Goal: Navigation & Orientation: Understand site structure

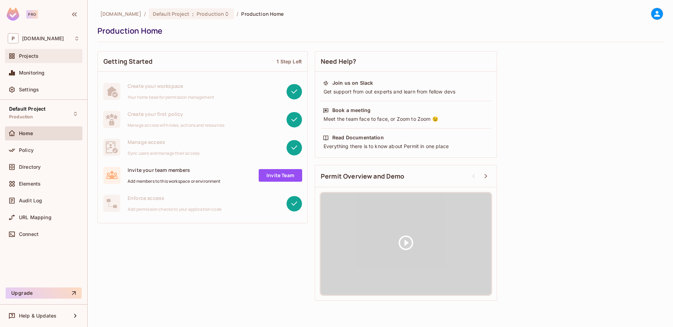
click at [41, 56] on div "Projects" at bounding box center [49, 56] width 61 height 6
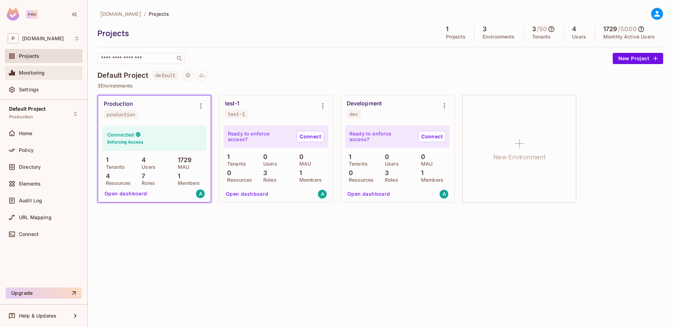
click at [41, 73] on span "Monitoring" at bounding box center [32, 73] width 26 height 6
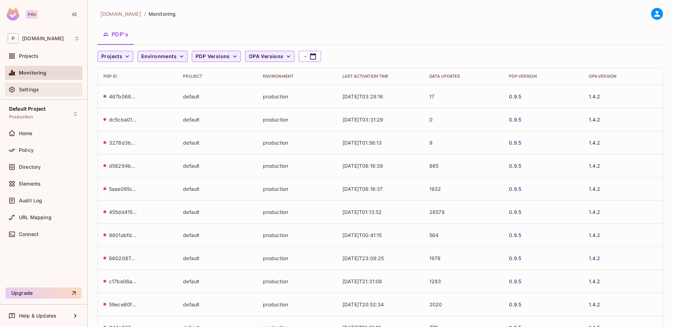
click at [41, 91] on div "Settings" at bounding box center [49, 90] width 61 height 6
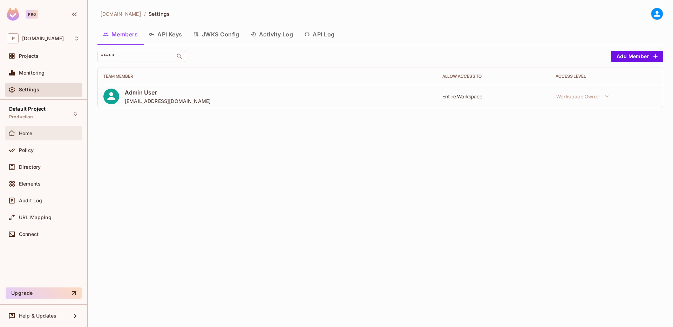
click at [35, 131] on div "Home" at bounding box center [49, 134] width 61 height 6
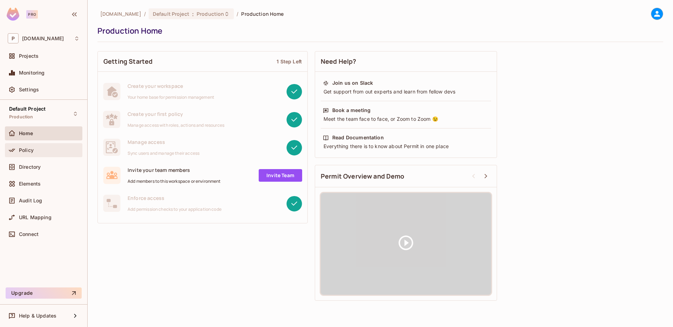
click at [45, 151] on div "Policy" at bounding box center [49, 151] width 61 height 6
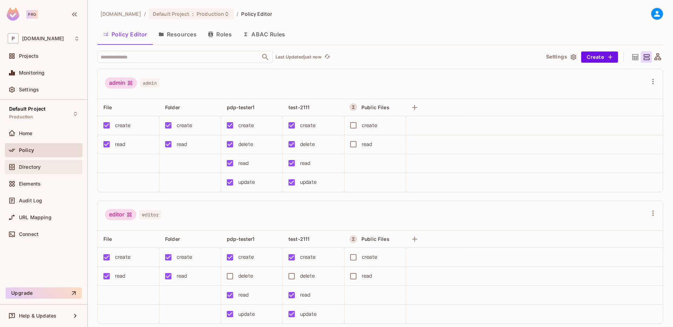
click at [39, 164] on span "Directory" at bounding box center [30, 167] width 22 height 6
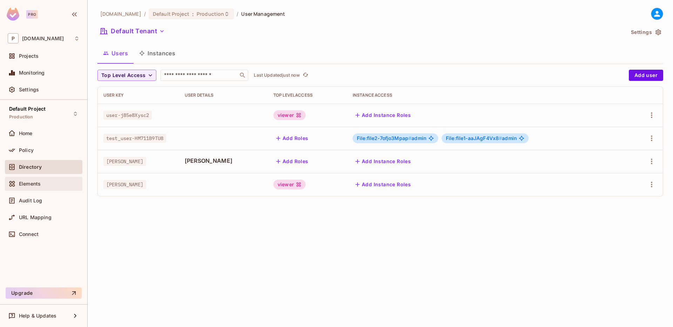
click at [39, 182] on span "Elements" at bounding box center [30, 184] width 22 height 6
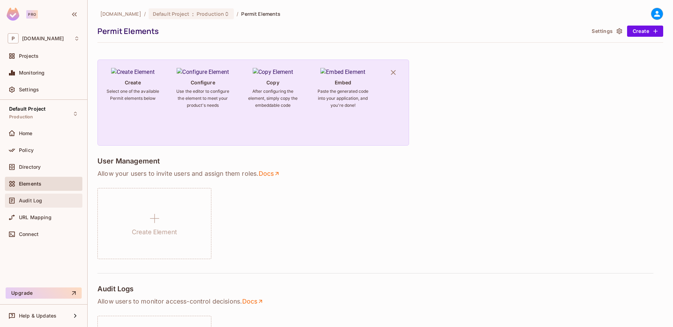
click at [36, 200] on span "Audit Log" at bounding box center [30, 201] width 23 height 6
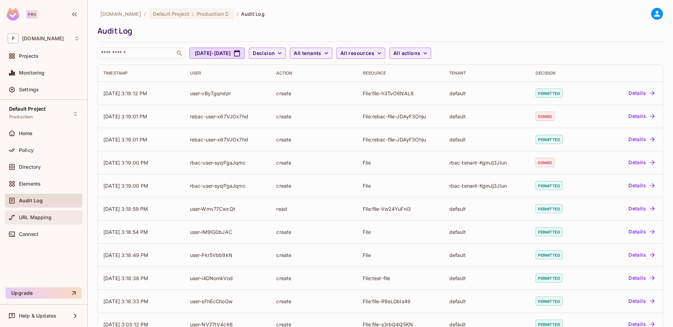
click at [39, 221] on div "URL Mapping" at bounding box center [44, 217] width 72 height 8
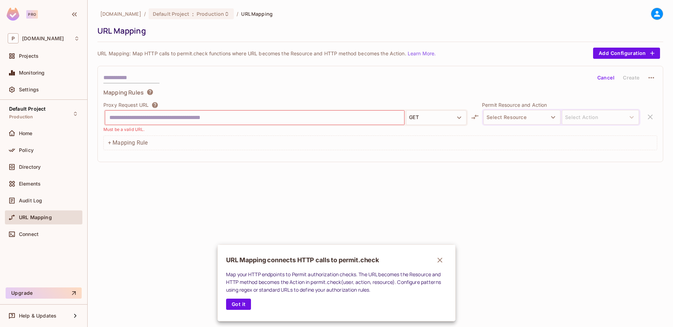
click at [41, 232] on div at bounding box center [336, 163] width 673 height 327
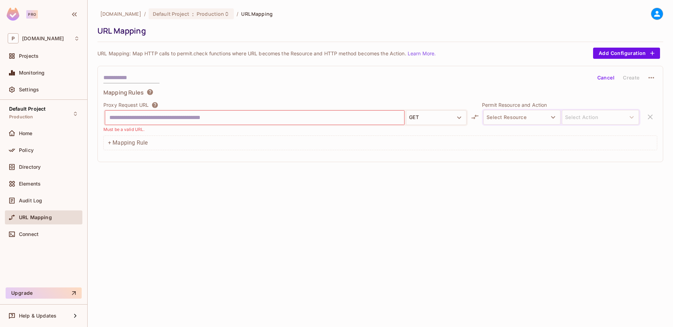
click at [662, 12] on div at bounding box center [657, 14] width 12 height 12
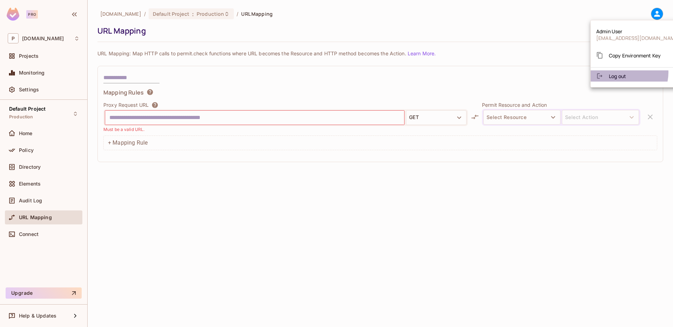
click at [624, 73] on span "Log out" at bounding box center [617, 76] width 17 height 7
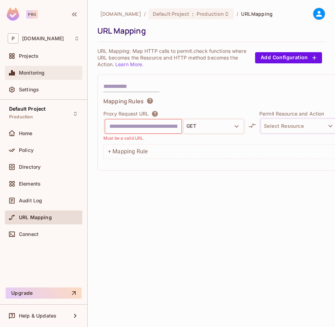
click at [32, 75] on span "Monitoring" at bounding box center [32, 73] width 26 height 6
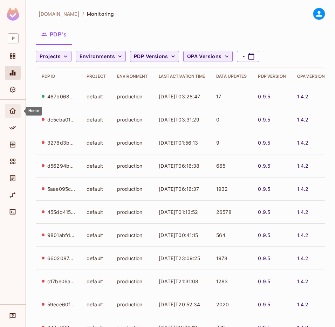
click at [11, 114] on icon "Home" at bounding box center [12, 111] width 7 height 7
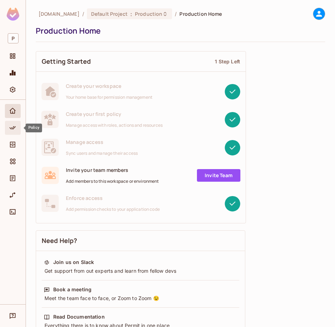
click at [12, 124] on span "Policy" at bounding box center [12, 128] width 8 height 8
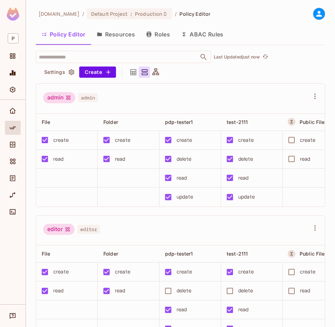
click at [107, 35] on button "Resources" at bounding box center [115, 35] width 49 height 18
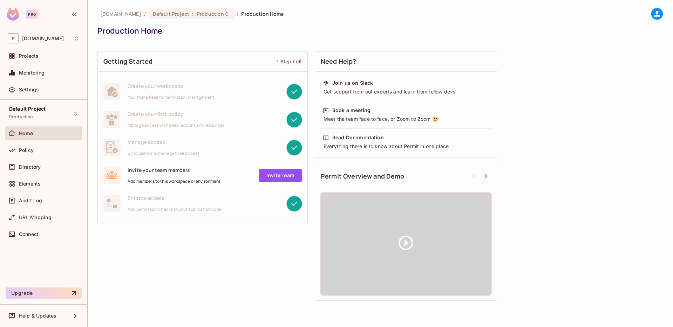
click at [620, 23] on div "permit.io / Default Project : Production / Production Home Production Home" at bounding box center [380, 25] width 566 height 34
